Goal: Task Accomplishment & Management: Use online tool/utility

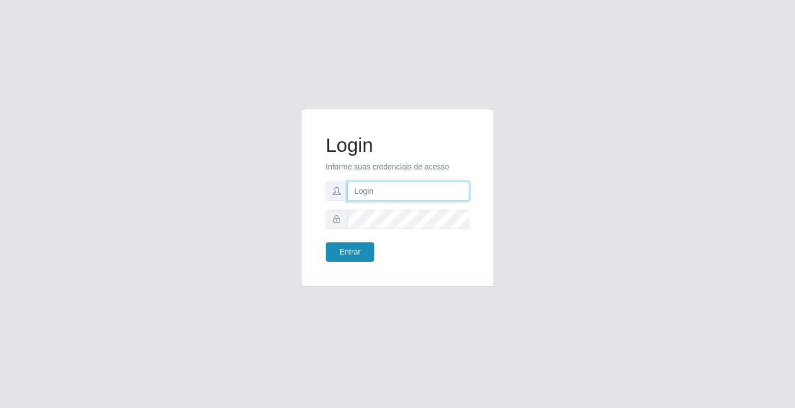
type input "[EMAIL_ADDRESS][DOMAIN_NAME]"
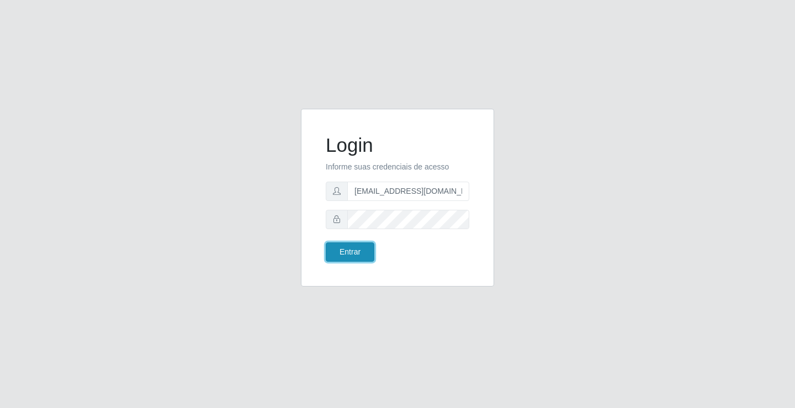
click at [353, 260] on button "Entrar" at bounding box center [350, 251] width 49 height 19
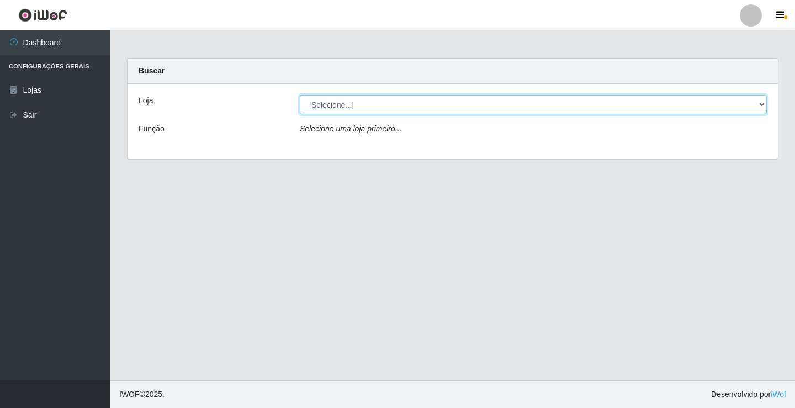
click at [348, 111] on select "[Selecione...] Rede Potiguar 4 - Extremoz" at bounding box center [533, 104] width 467 height 19
select select "78"
click at [300, 95] on select "[Selecione...] Rede Potiguar 4 - Extremoz" at bounding box center [533, 104] width 467 height 19
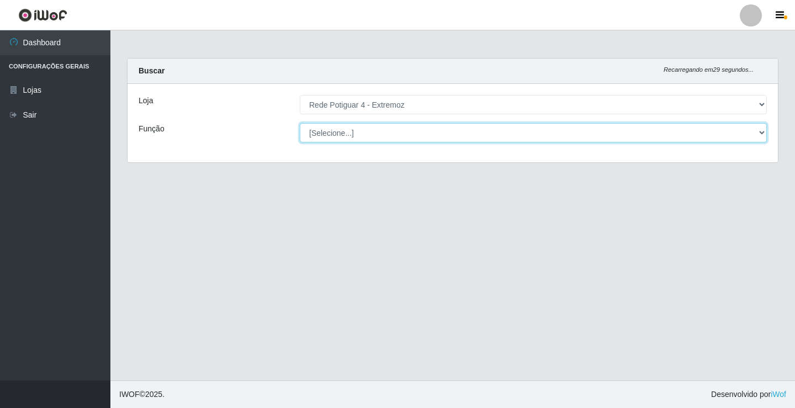
click at [334, 130] on select "[Selecione...] ASG Auxiliar de Estacionamento Balconista Embalador Operador de …" at bounding box center [533, 132] width 467 height 19
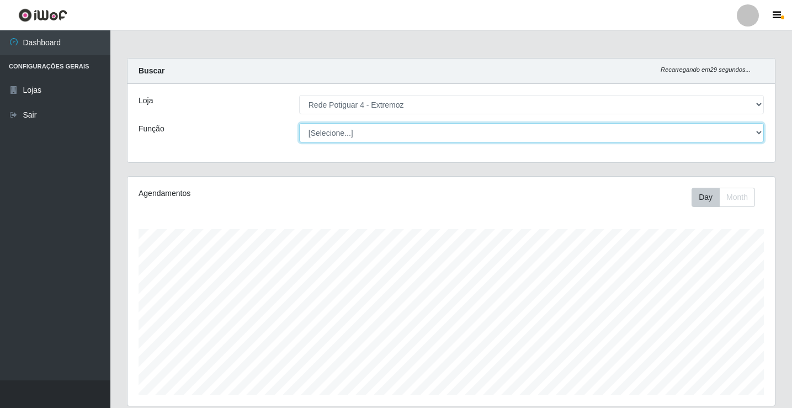
scroll to position [229, 648]
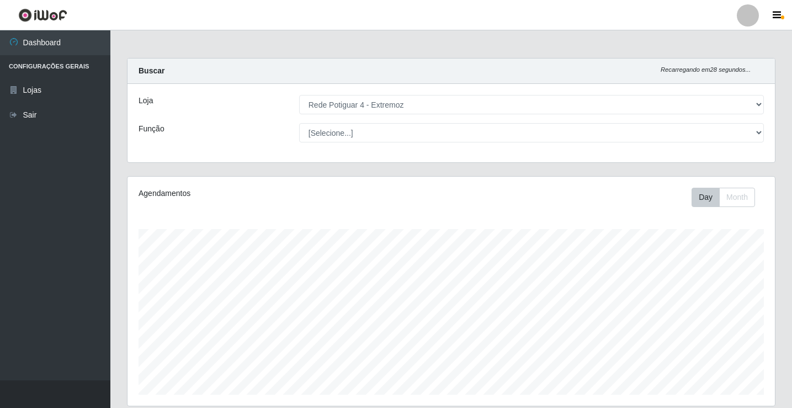
click at [229, 115] on div "Loja [Selecione...] Rede Potiguar 4 - Extremoz Função [Selecione...] ASG Auxili…" at bounding box center [452, 123] width 648 height 78
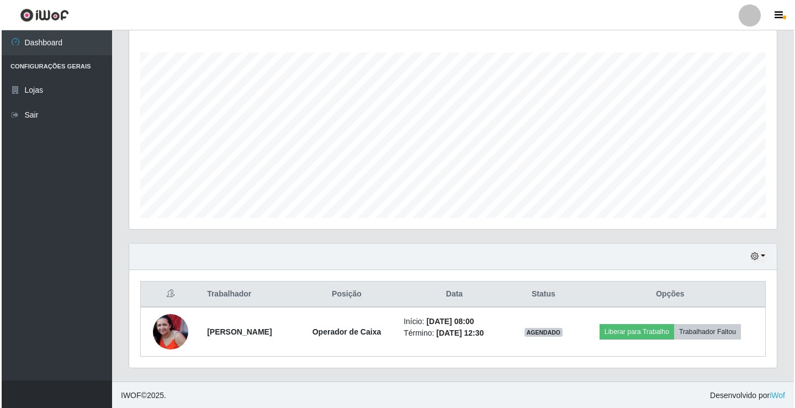
scroll to position [178, 0]
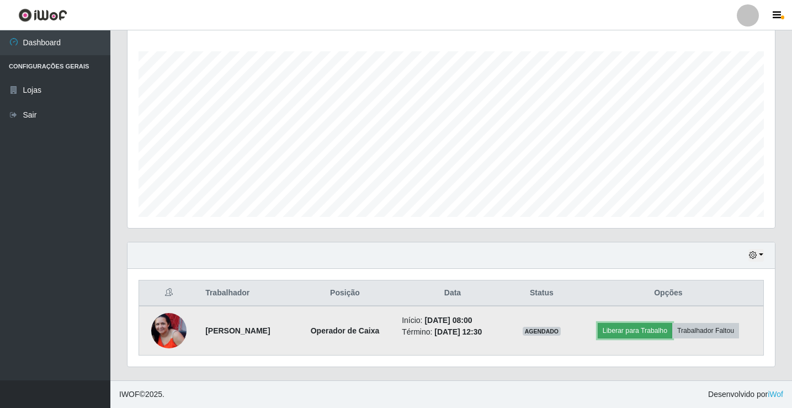
click at [650, 327] on button "Liberar para Trabalho" at bounding box center [635, 330] width 75 height 15
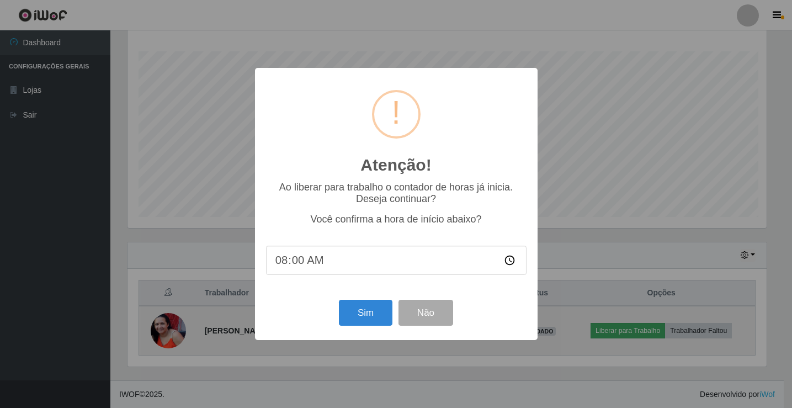
scroll to position [229, 642]
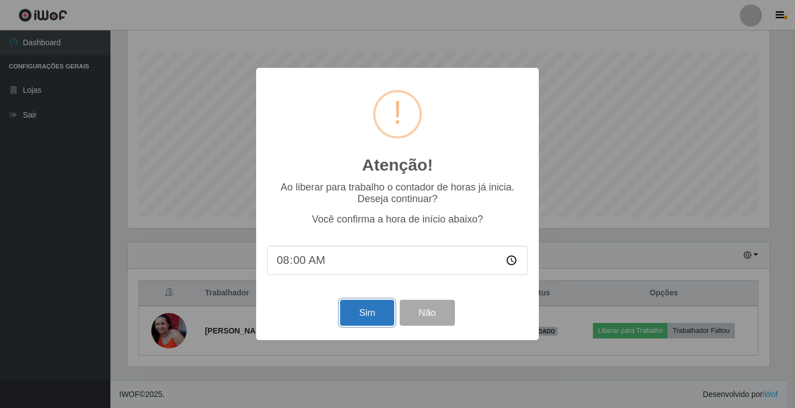
click at [374, 321] on button "Sim" at bounding box center [367, 313] width 54 height 26
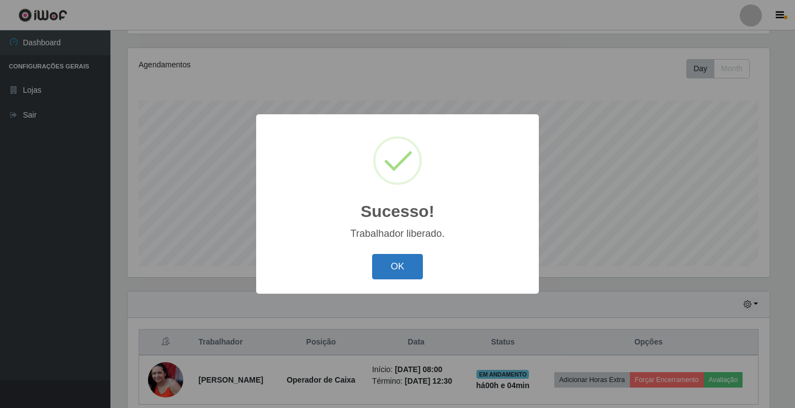
drag, startPoint x: 398, startPoint y: 267, endPoint x: 403, endPoint y: 263, distance: 6.3
click at [399, 267] on button "OK" at bounding box center [397, 267] width 51 height 26
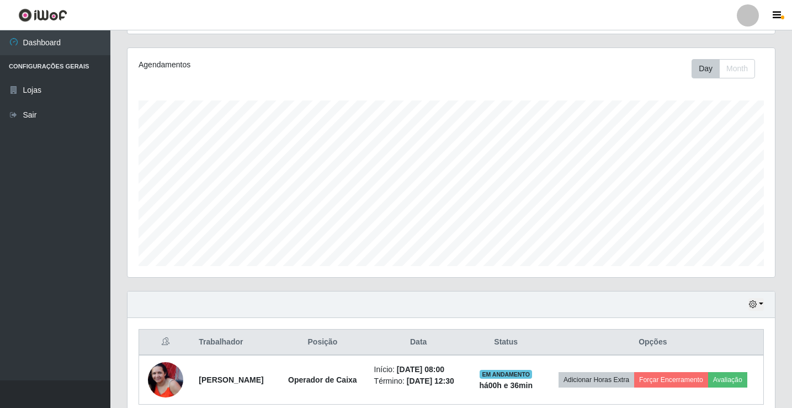
scroll to position [73, 0]
